Goal: Transaction & Acquisition: Purchase product/service

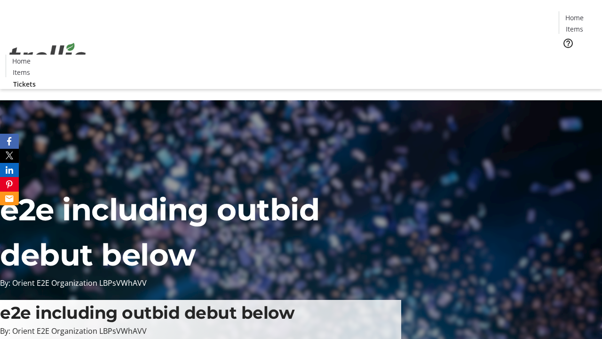
click at [566, 55] on span "Tickets" at bounding box center [577, 60] width 23 height 10
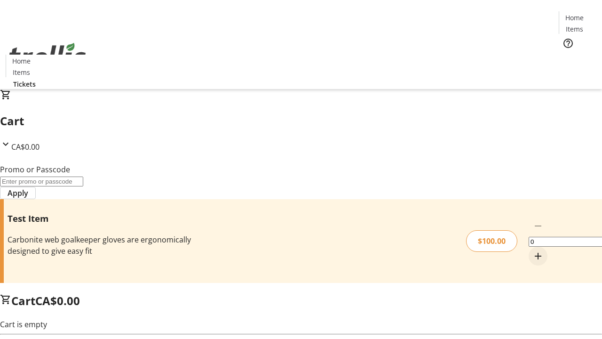
click at [532, 250] on mat-icon "Increment by one" at bounding box center [537, 255] width 11 height 11
type input "1"
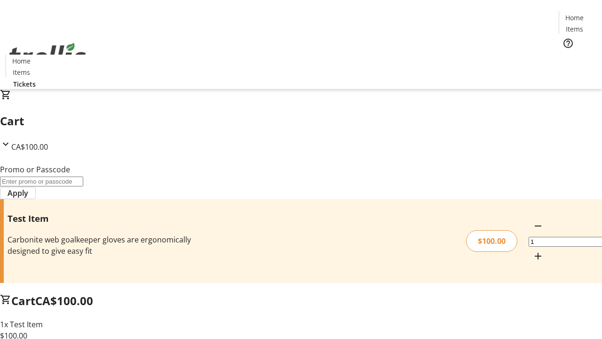
type input "FLAT"
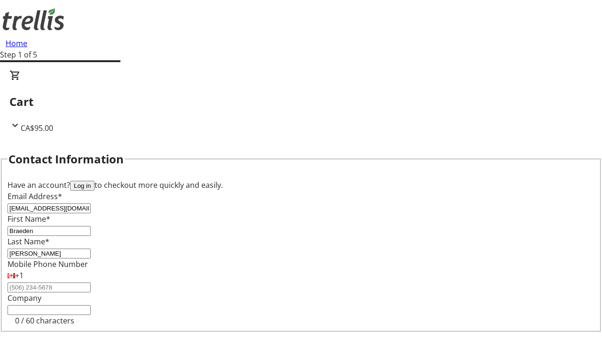
type input "[PERSON_NAME]"
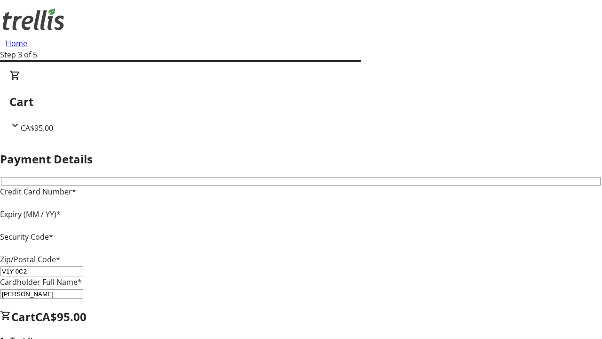
type input "V1Y 0C2"
